Goal: Task Accomplishment & Management: Manage account settings

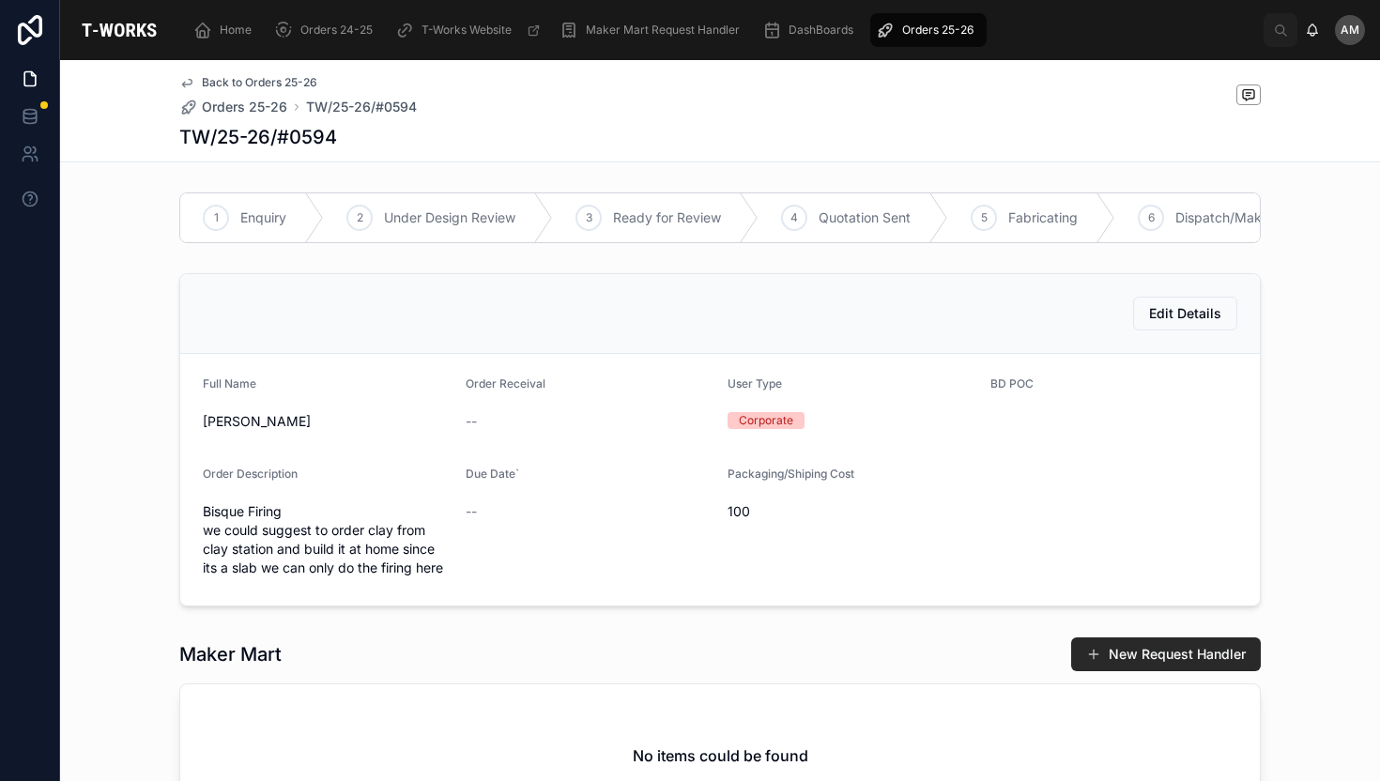
click at [917, 27] on span "Orders 25-26" at bounding box center [937, 30] width 71 height 15
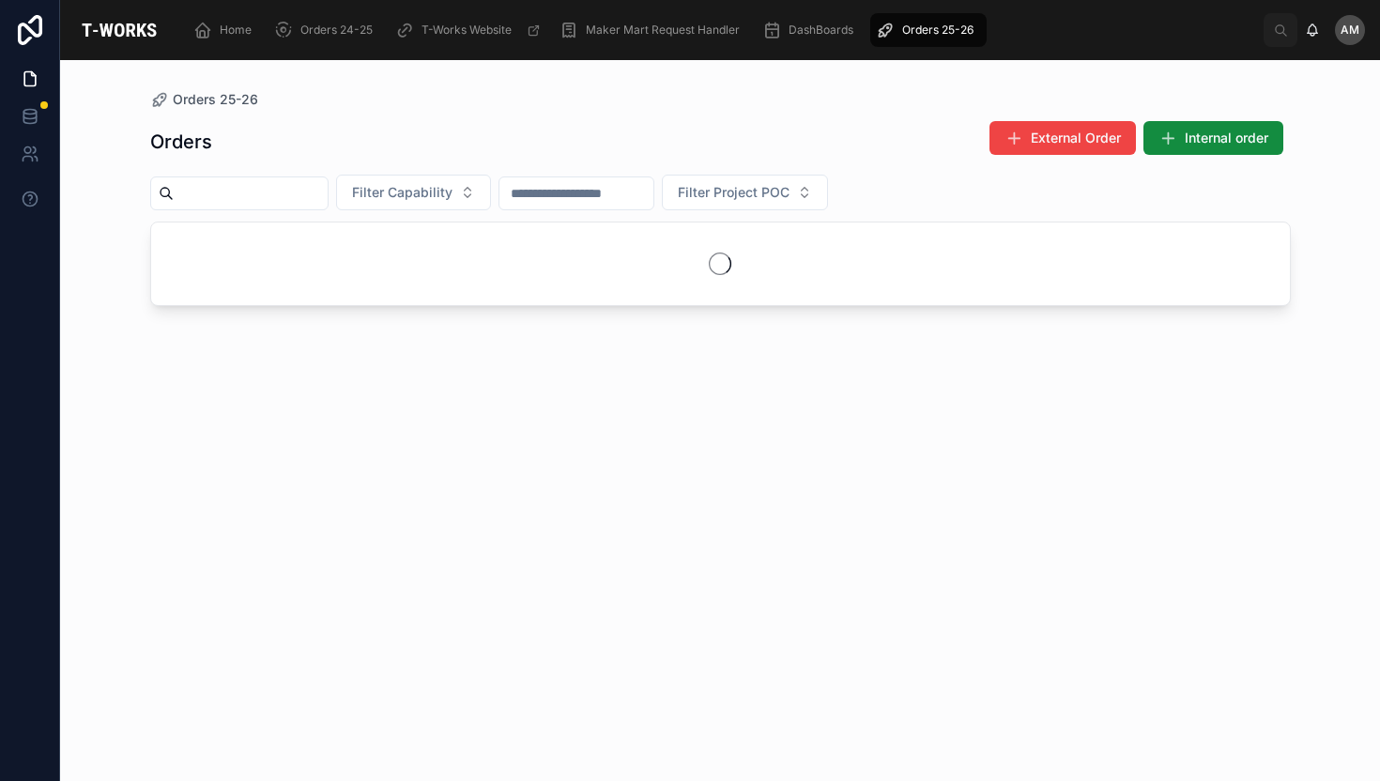
click at [917, 27] on span "Orders 25-26" at bounding box center [937, 30] width 71 height 15
click at [450, 204] on button "Filter Capability" at bounding box center [413, 193] width 155 height 36
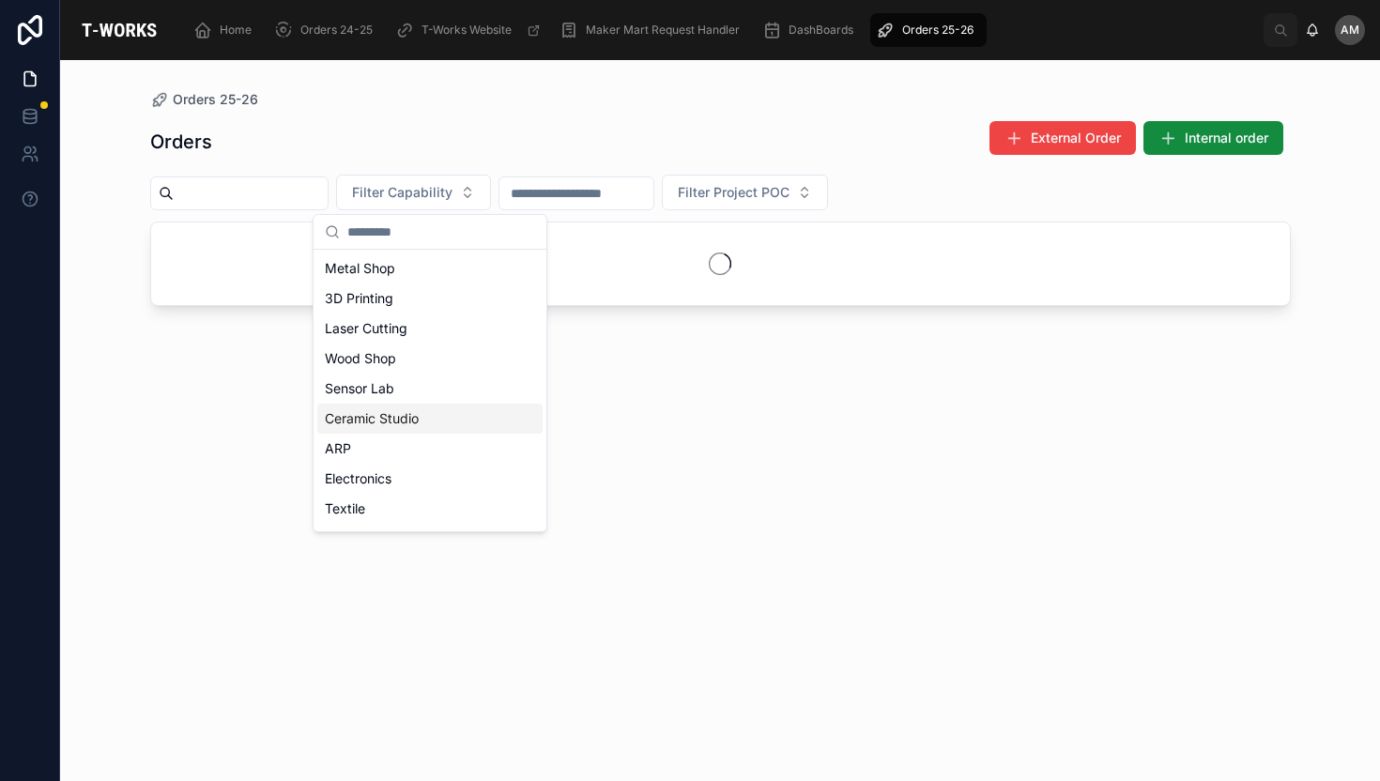
click at [388, 425] on div "Ceramic Studio" at bounding box center [429, 419] width 225 height 30
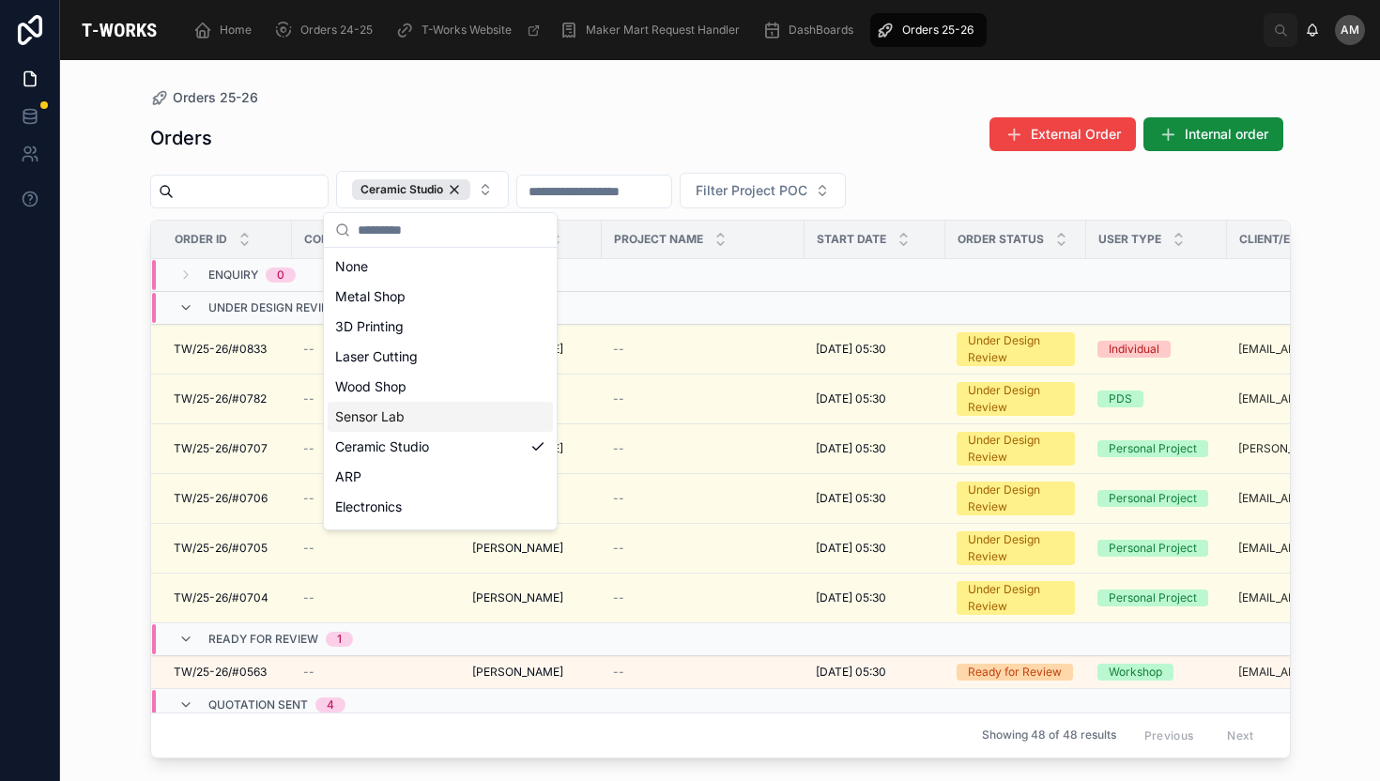
click at [60, 438] on div "Orders 25-26 Orders External Order Internal order Ceramic Studio Filter Project…" at bounding box center [720, 420] width 1320 height 721
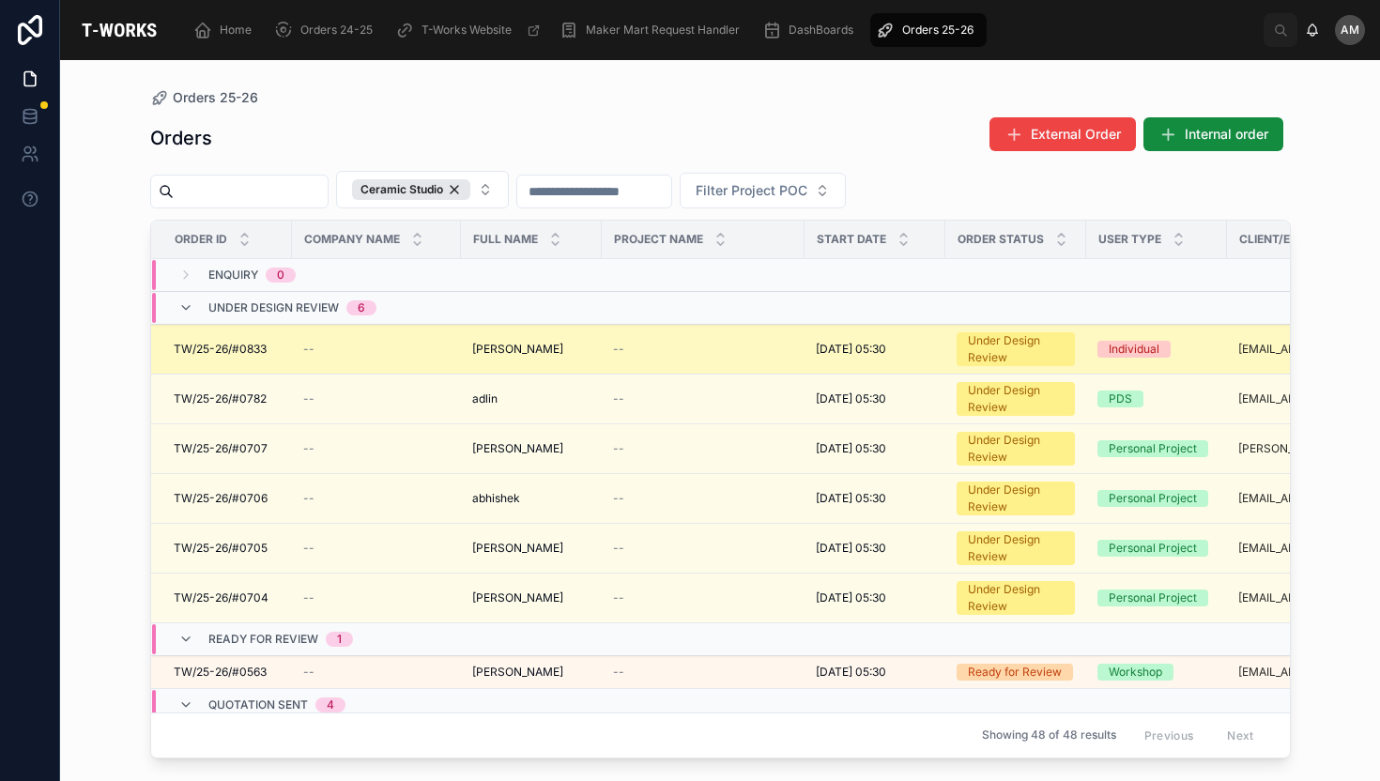
click at [1159, 353] on div "Individual" at bounding box center [1134, 349] width 51 height 17
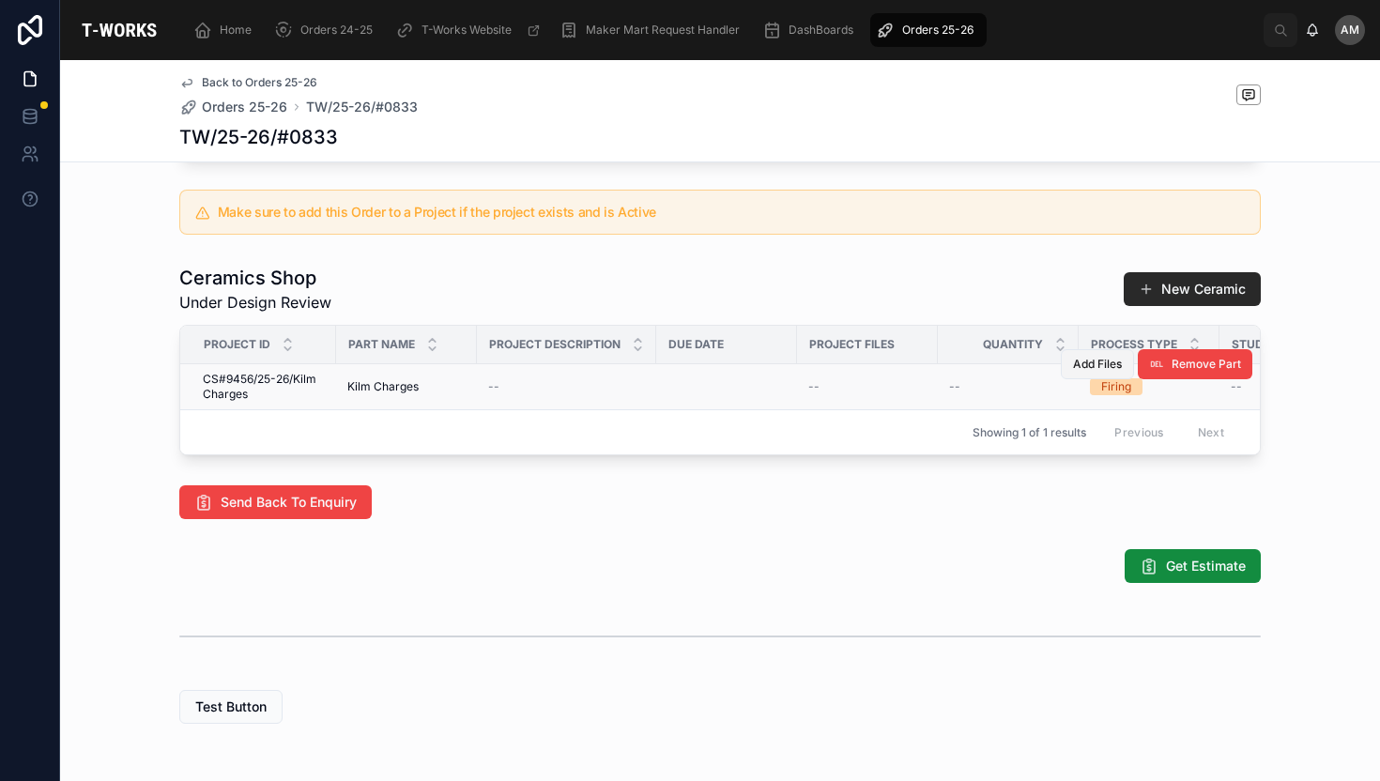
click at [1097, 372] on span "Add Files" at bounding box center [1097, 364] width 49 height 15
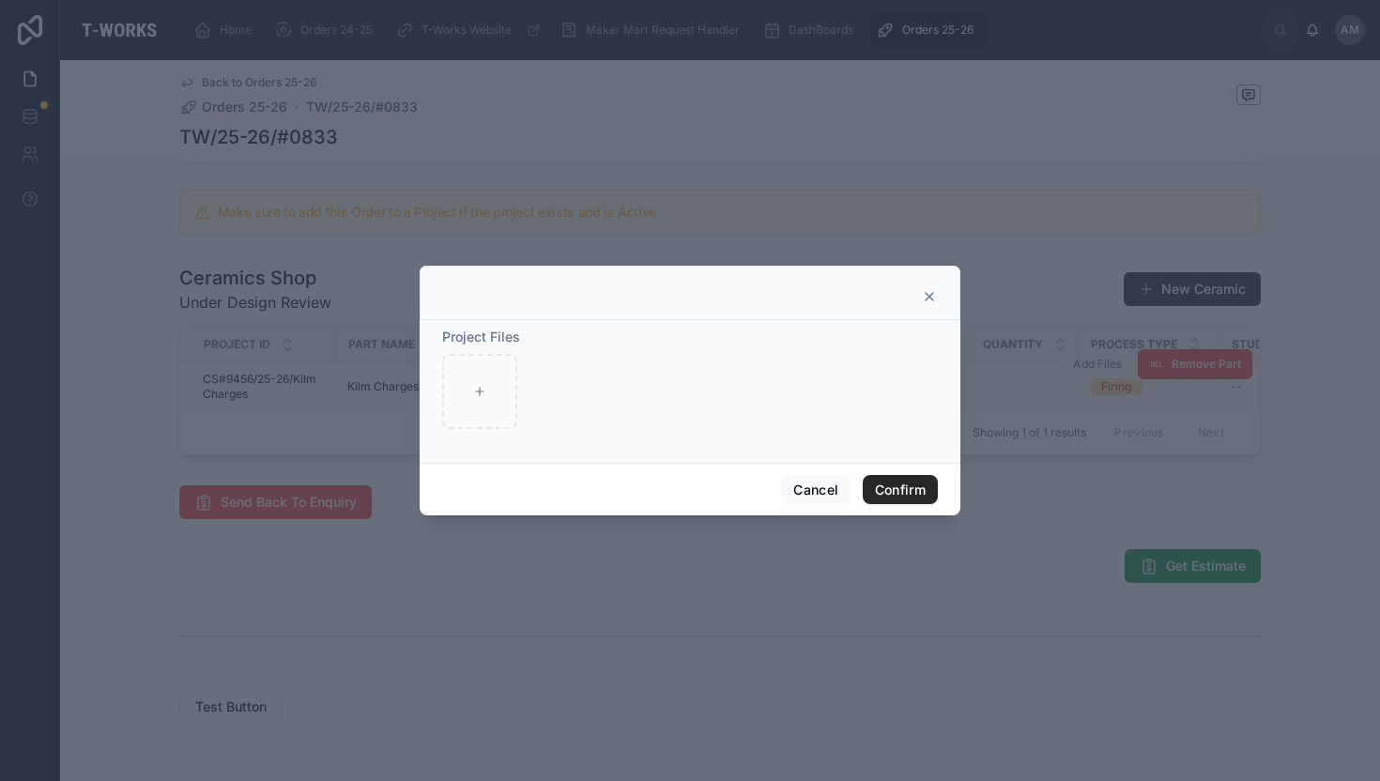
click at [931, 297] on icon at bounding box center [929, 296] width 15 height 15
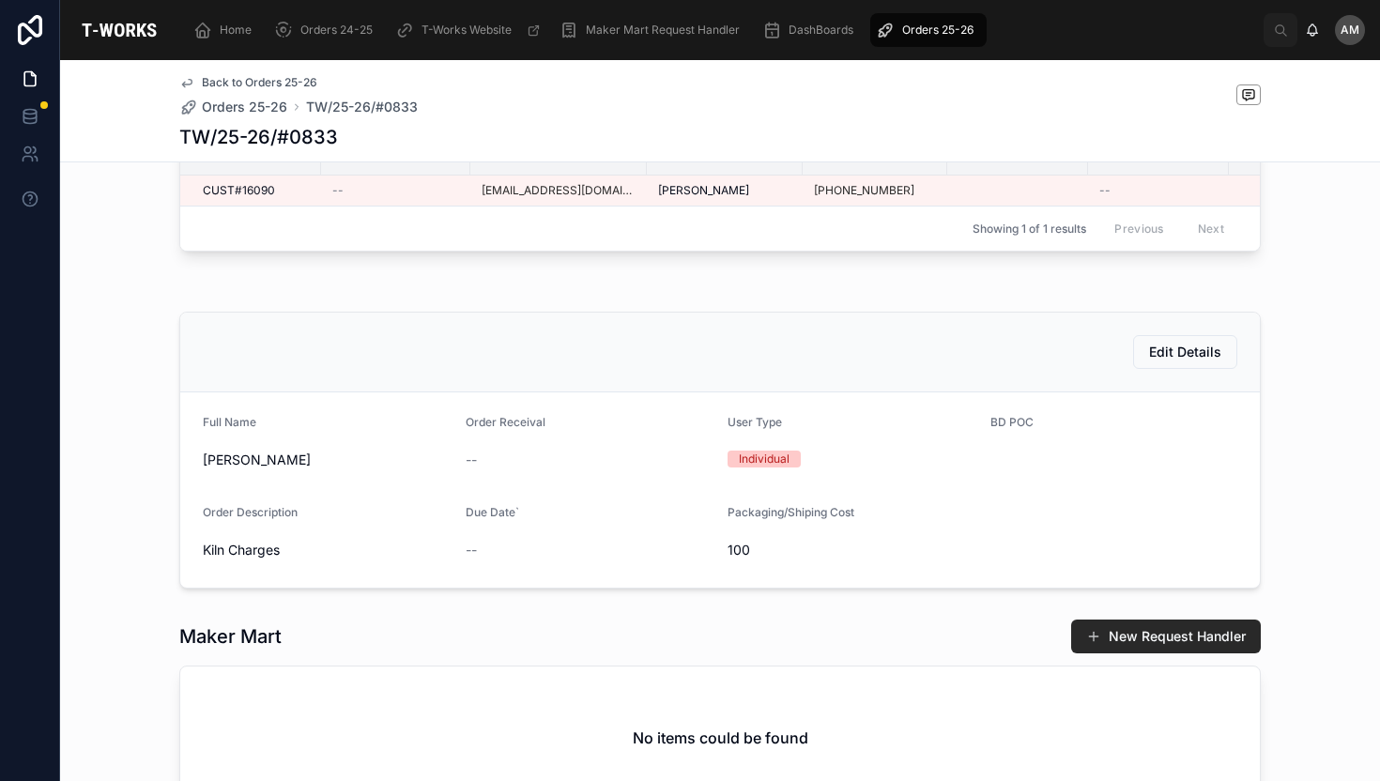
scroll to position [168, 0]
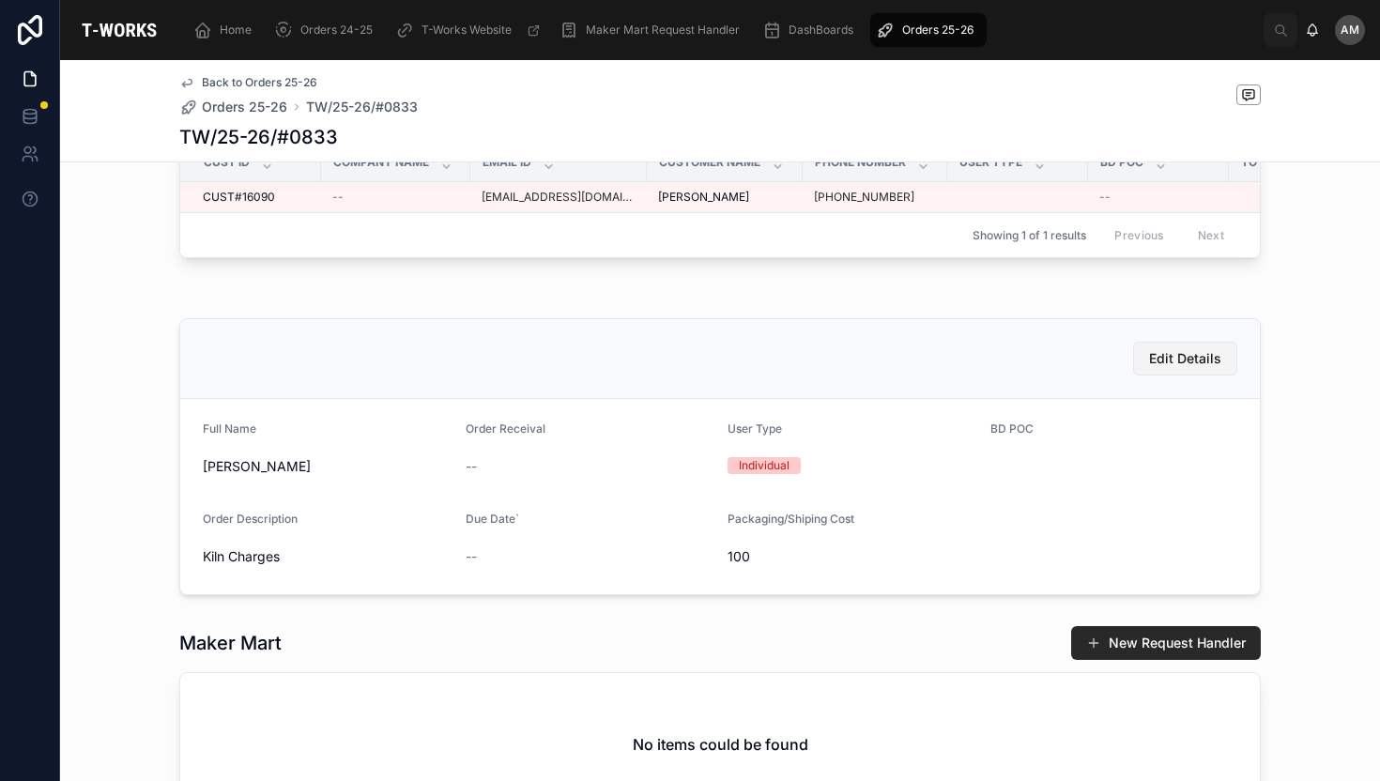
click at [1189, 368] on span "Edit Details" at bounding box center [1185, 358] width 72 height 19
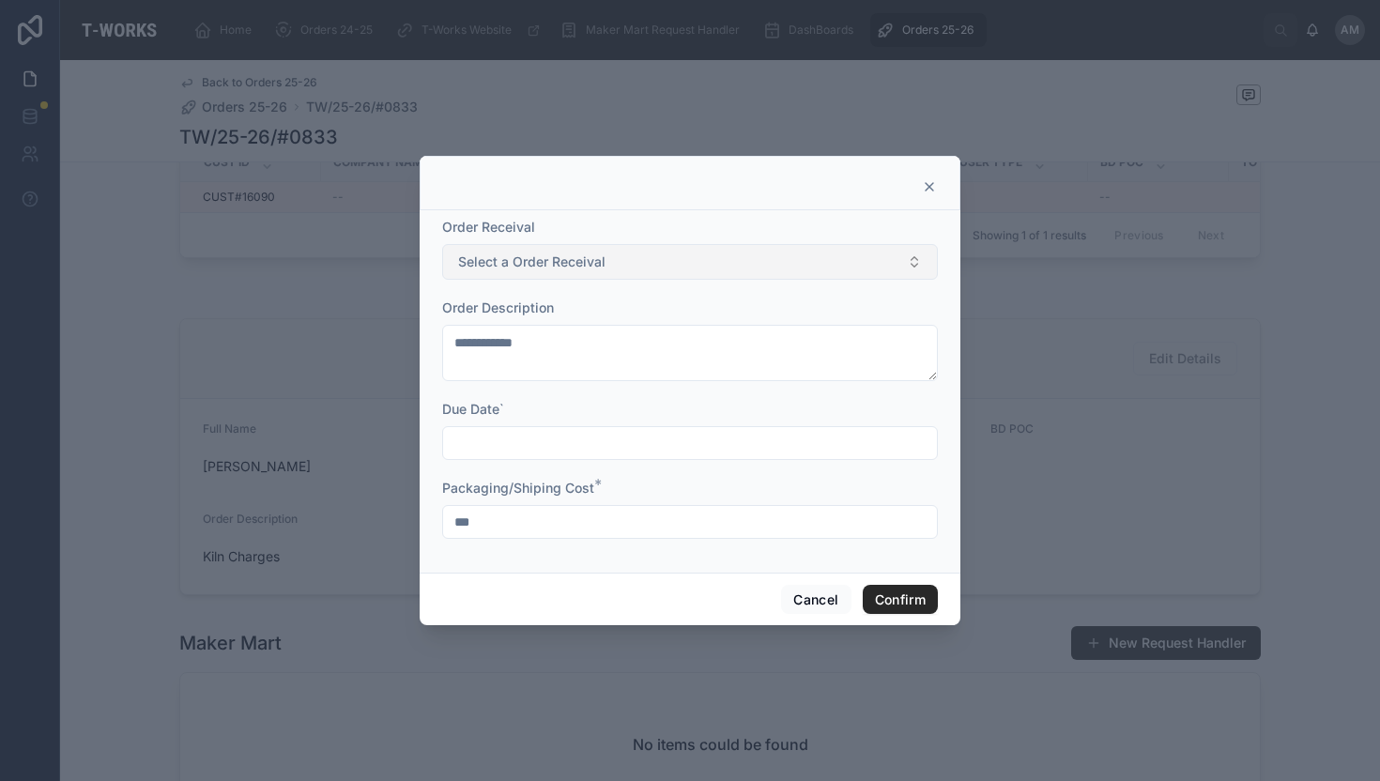
click at [900, 265] on button "Select a Order Receival" at bounding box center [690, 262] width 496 height 36
click at [927, 180] on icon at bounding box center [929, 186] width 15 height 15
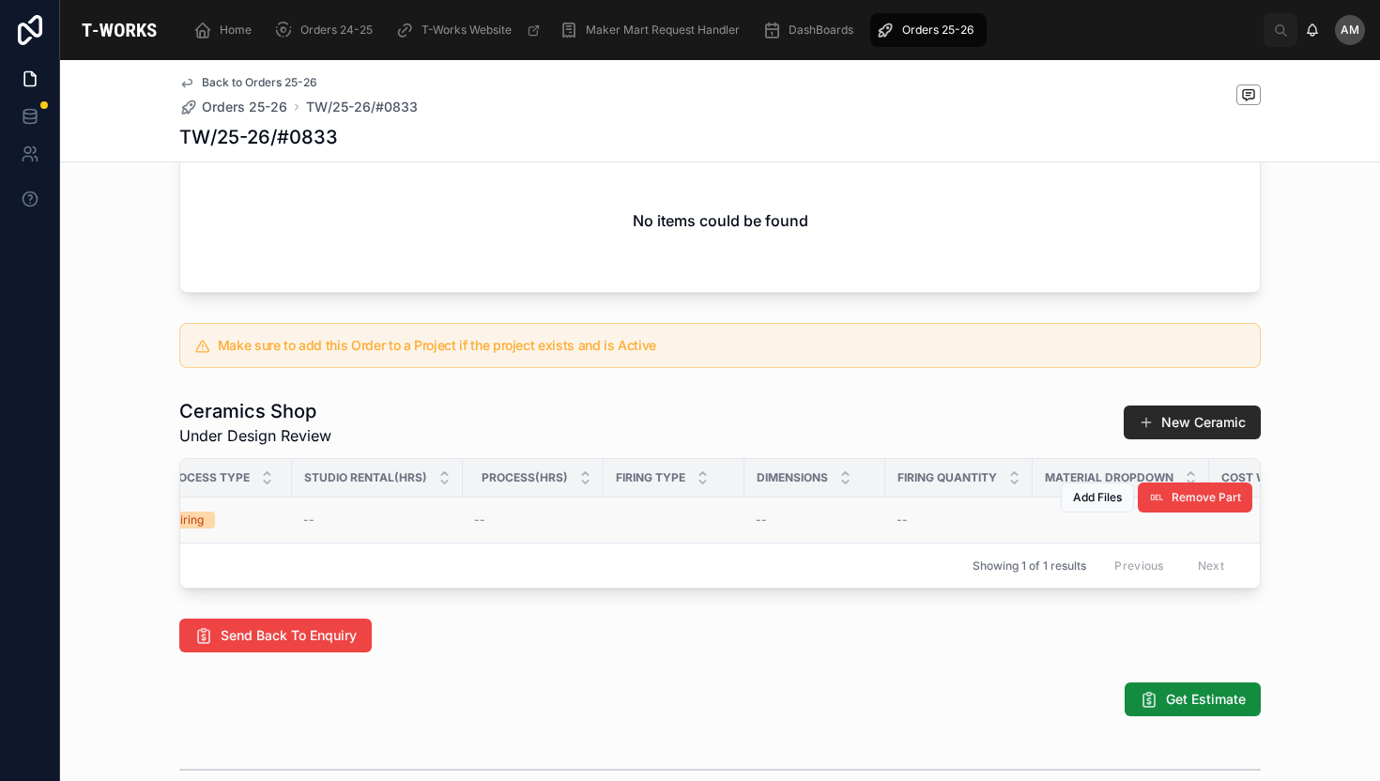
scroll to position [0, 1020]
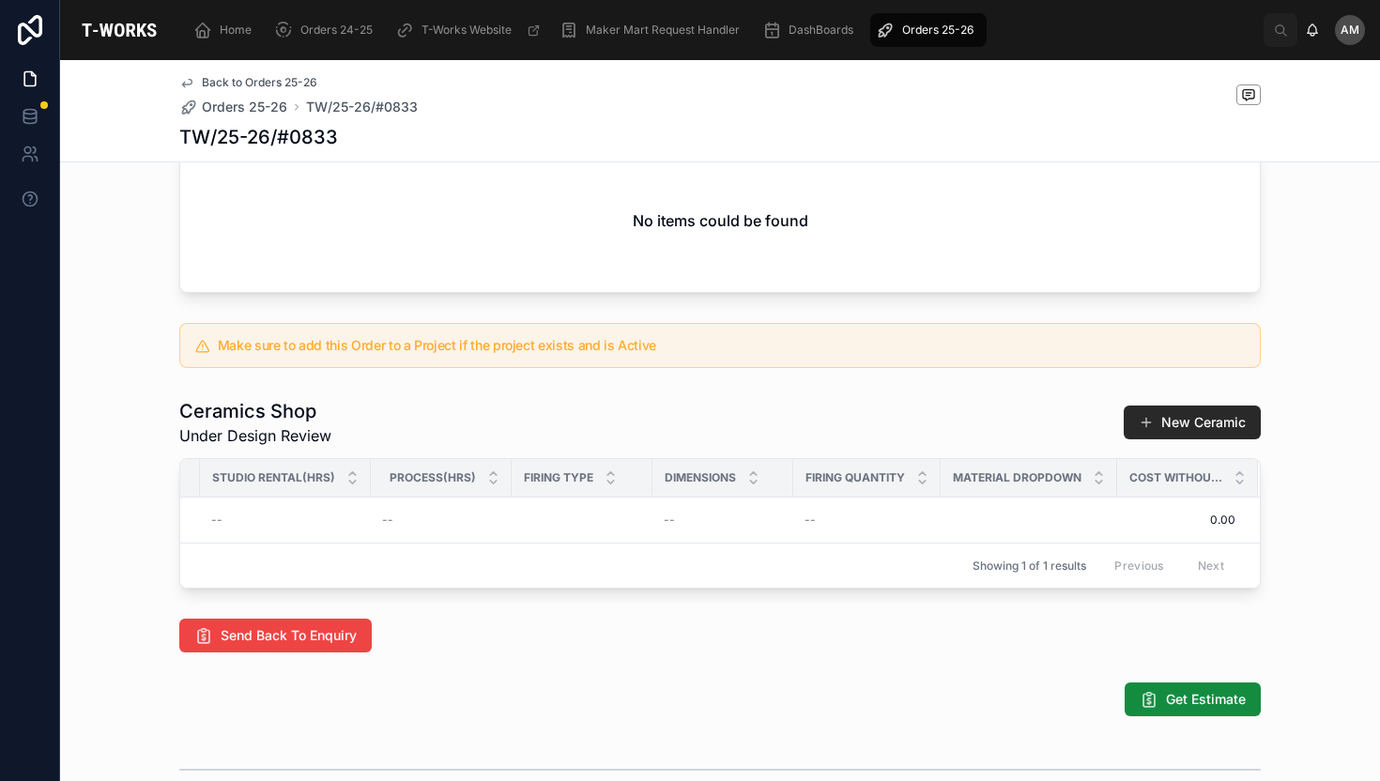
click at [1187, 485] on span "Cost Without GST" at bounding box center [1175, 477] width 93 height 15
click at [1214, 528] on span "0.00" at bounding box center [1176, 520] width 117 height 15
click at [0, 0] on span "Add Files" at bounding box center [0, 0] width 0 height 0
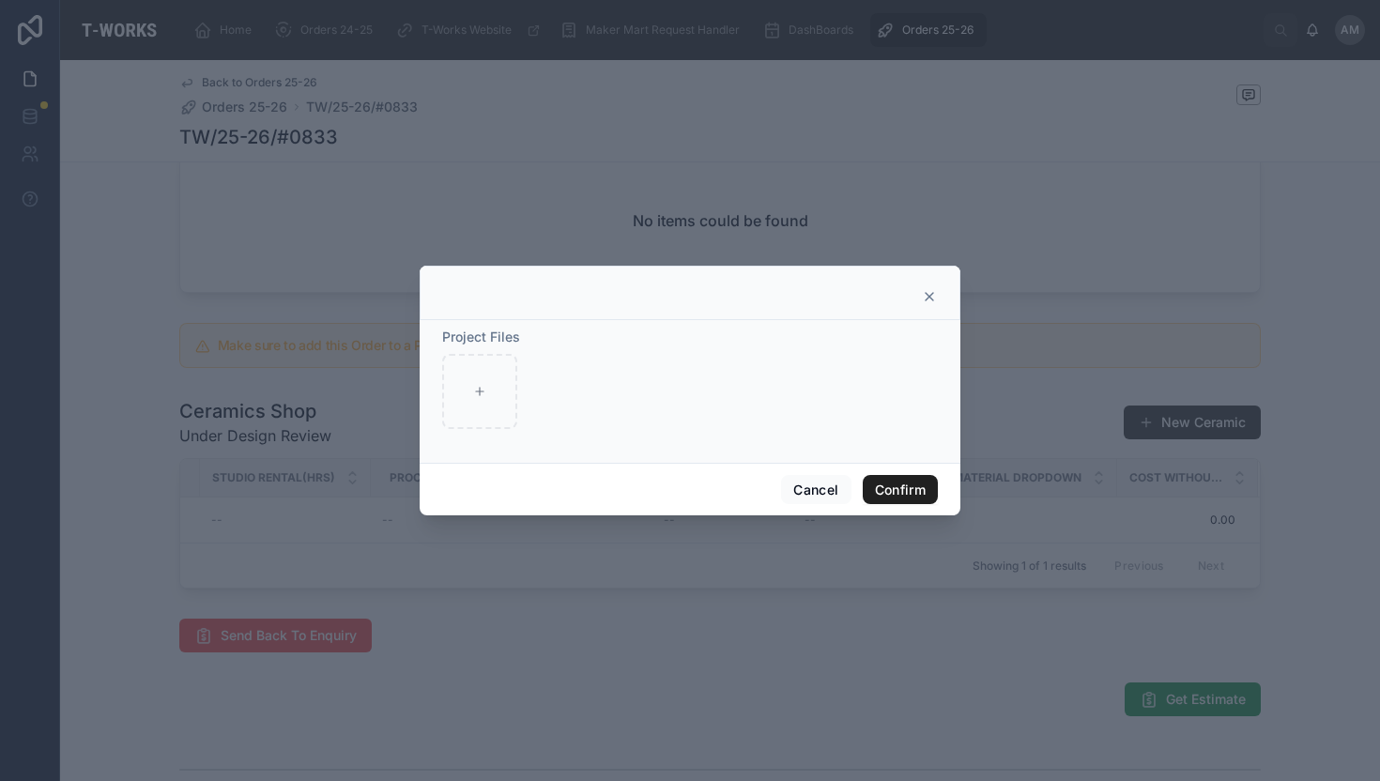
click at [896, 491] on button "Confirm" at bounding box center [900, 490] width 75 height 30
click at [928, 294] on icon at bounding box center [929, 296] width 15 height 15
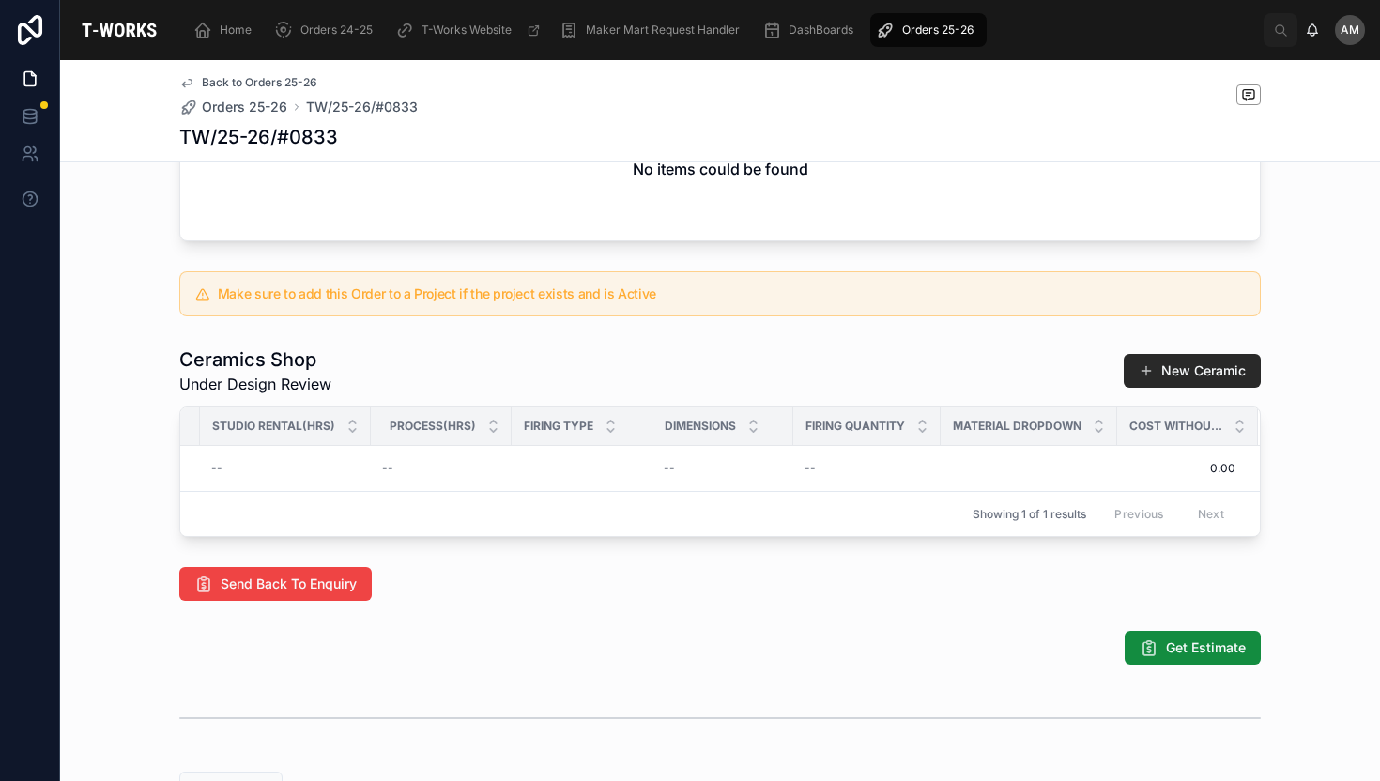
scroll to position [745, 0]
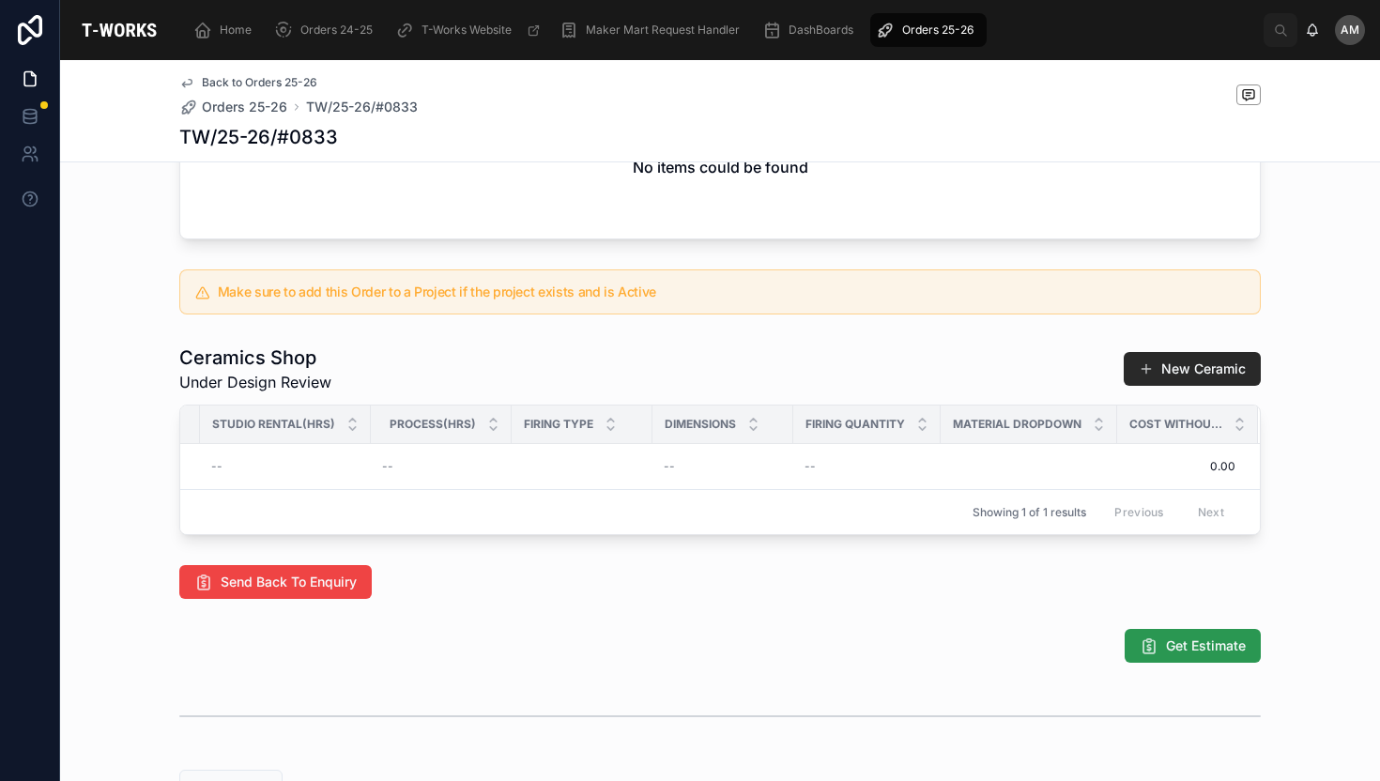
click at [1222, 655] on span "Get Estimate" at bounding box center [1206, 645] width 80 height 19
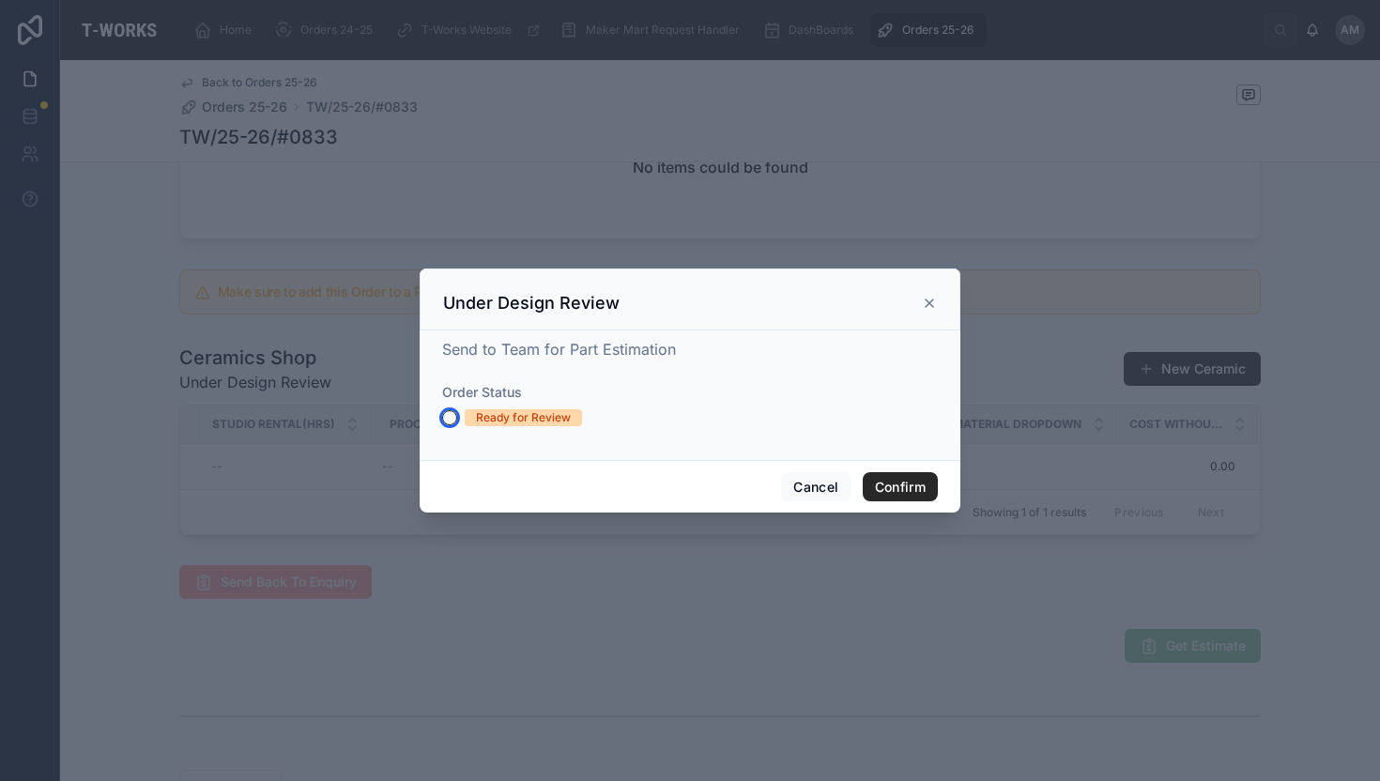
click at [447, 414] on button "Ready for Review" at bounding box center [449, 417] width 15 height 15
click at [900, 497] on button "Confirm" at bounding box center [900, 487] width 75 height 30
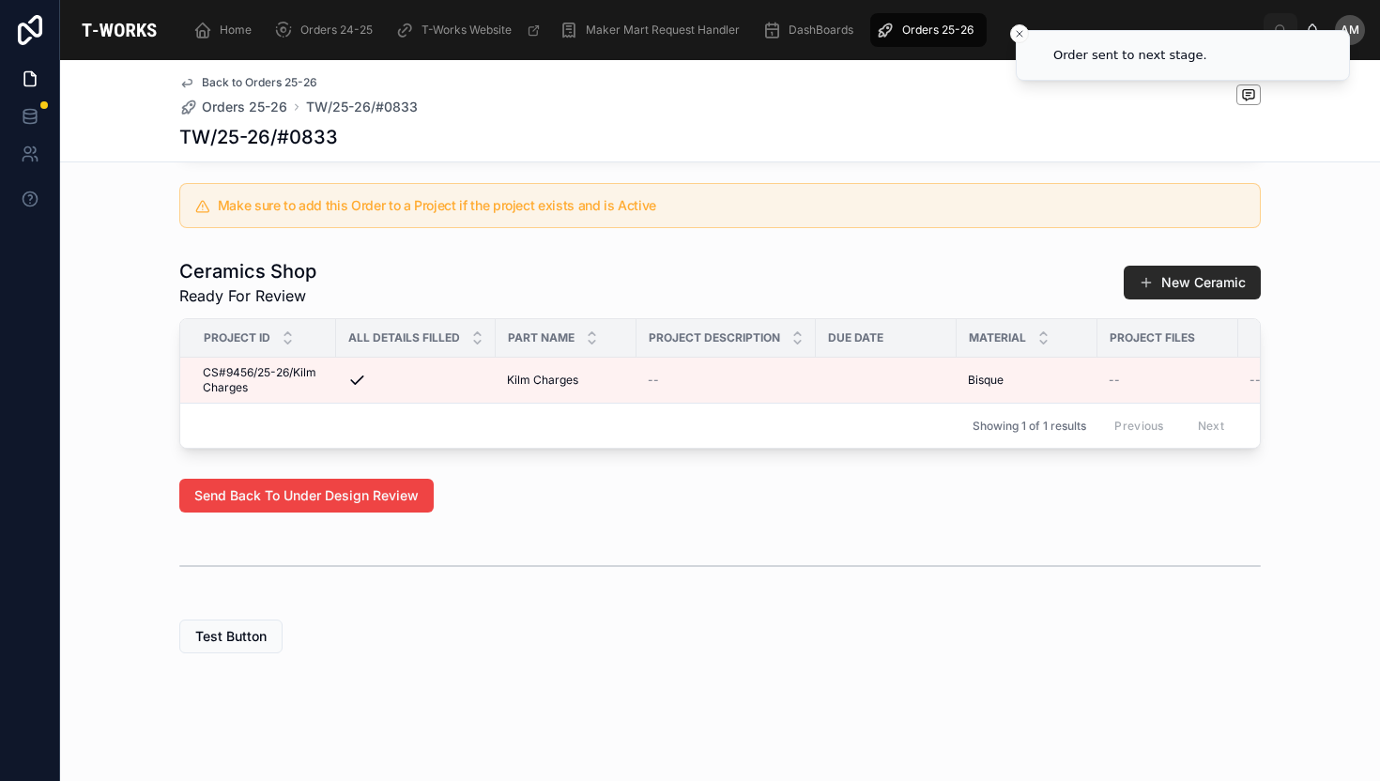
scroll to position [874, 0]
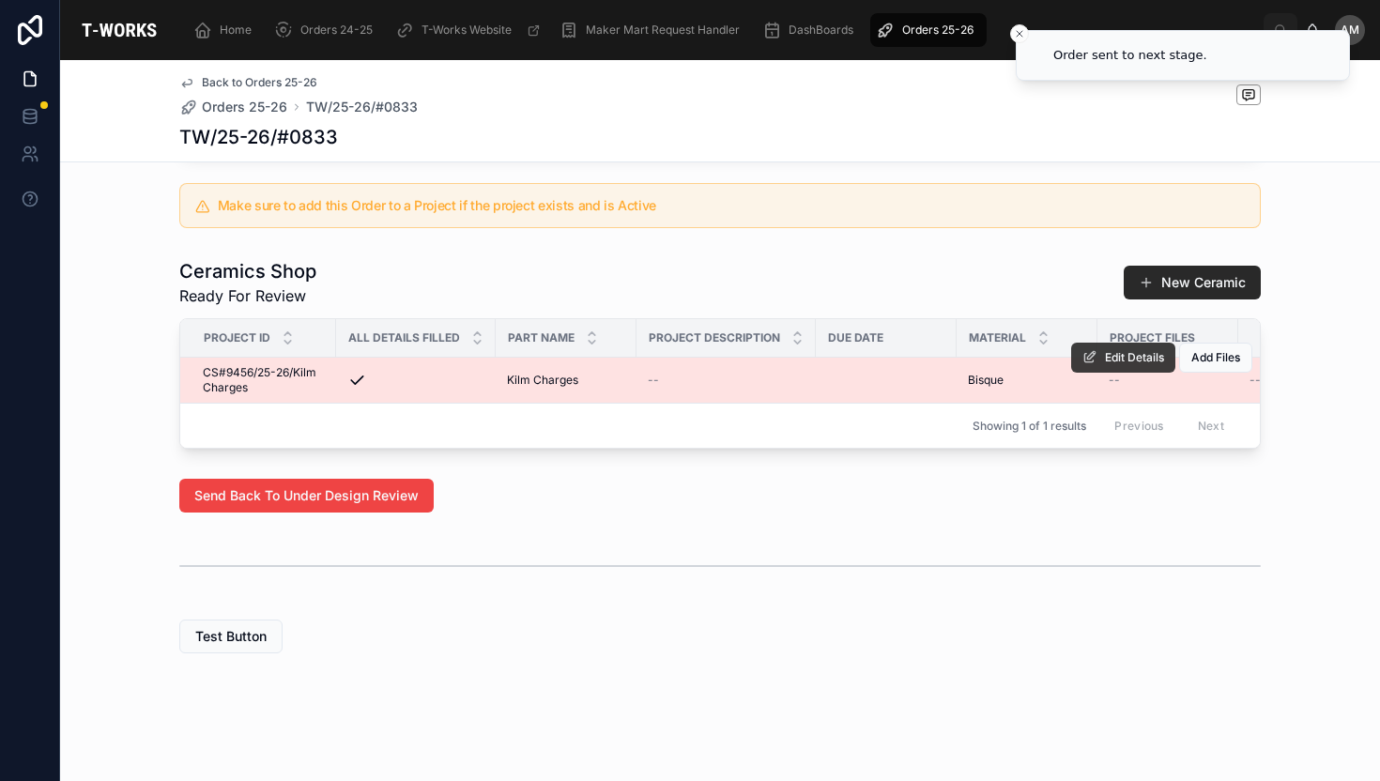
click at [1110, 350] on span "Edit Details" at bounding box center [1134, 357] width 59 height 15
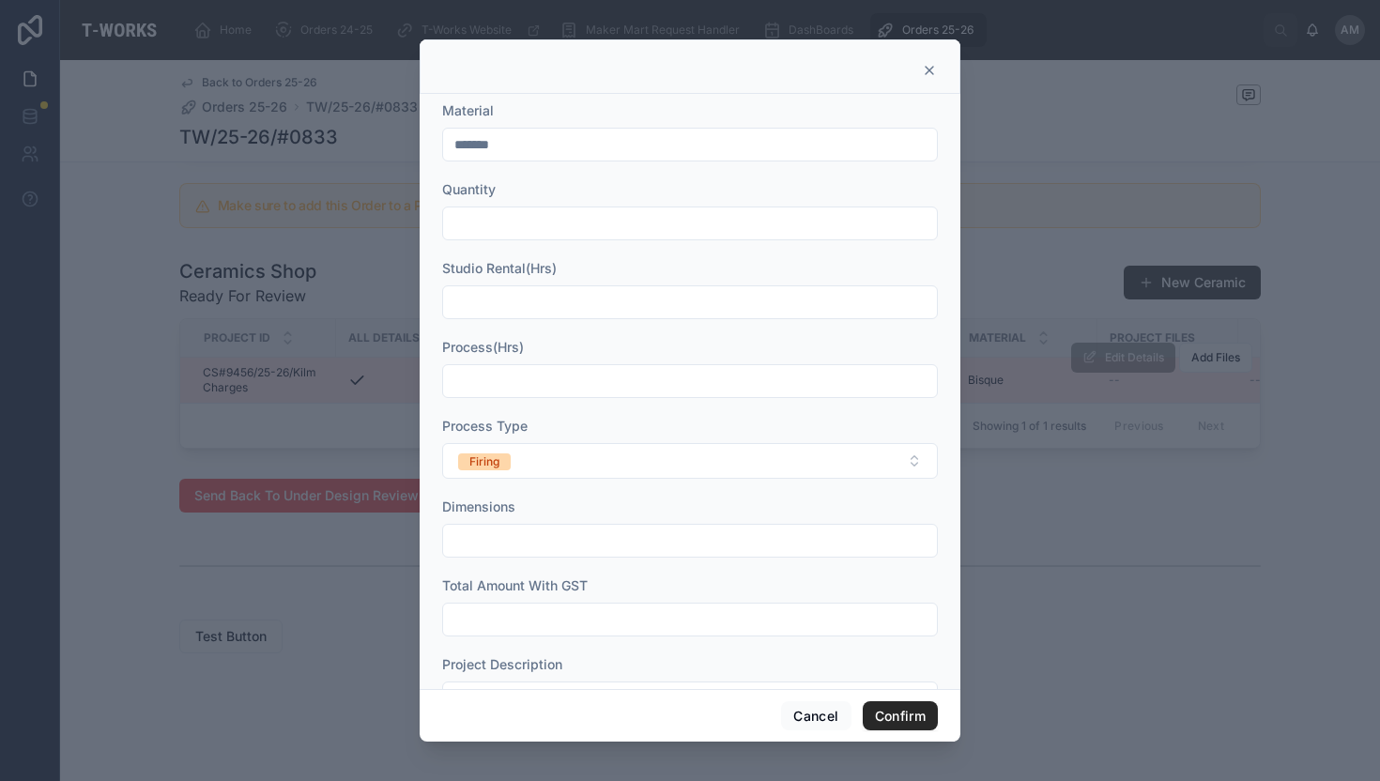
click at [718, 220] on input "text" at bounding box center [690, 223] width 494 height 26
type input "*"
click at [929, 71] on icon at bounding box center [929, 70] width 15 height 15
